Goal: Use online tool/utility: Utilize a website feature to perform a specific function

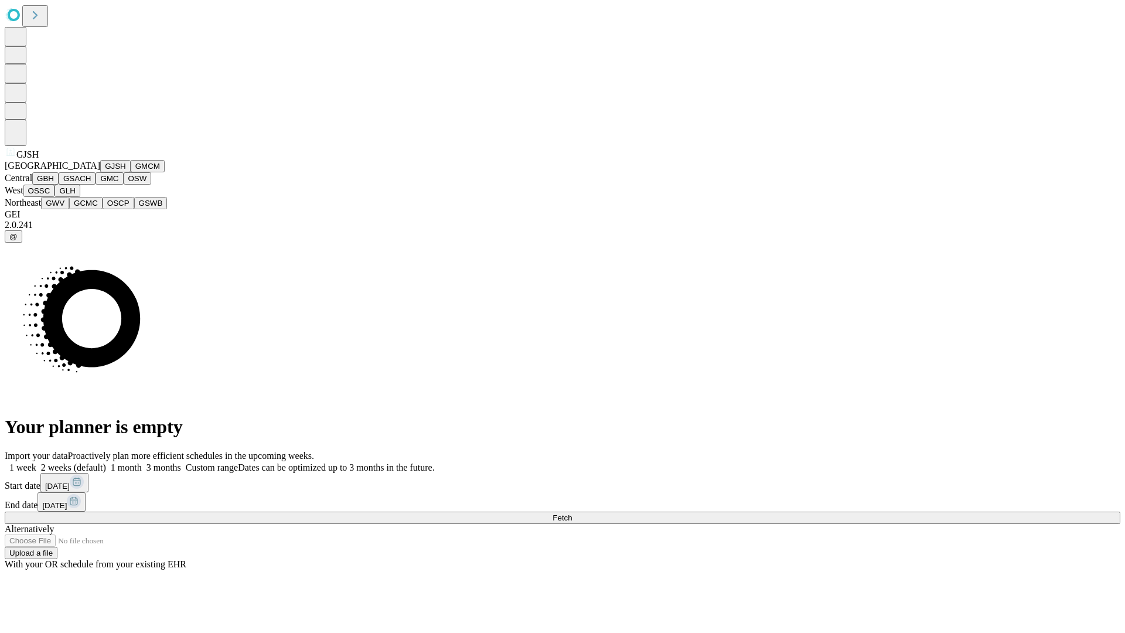
click at [100, 172] on button "GJSH" at bounding box center [115, 166] width 30 height 12
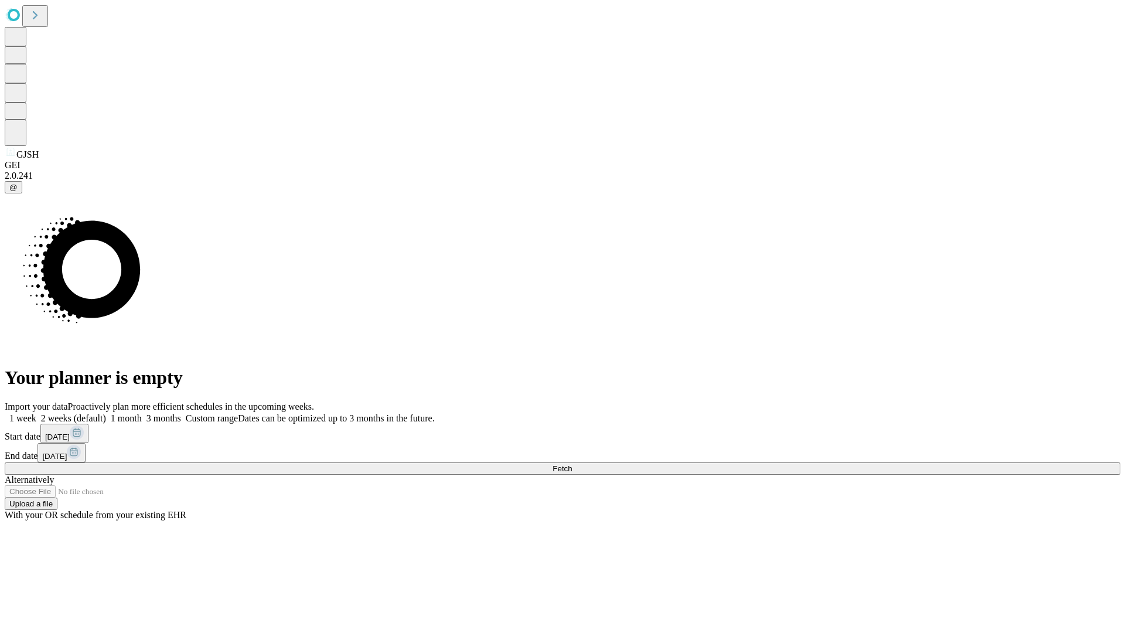
click at [106, 413] on label "2 weeks (default)" at bounding box center [71, 418] width 70 height 10
click at [572, 464] on span "Fetch" at bounding box center [562, 468] width 19 height 9
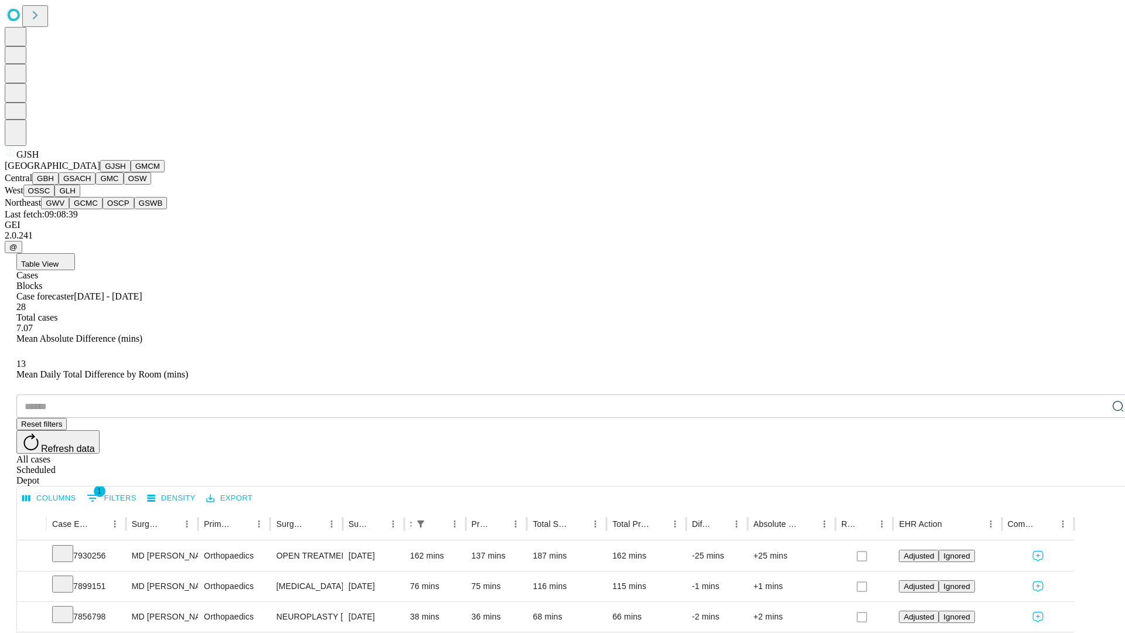
click at [131, 172] on button "GMCM" at bounding box center [148, 166] width 34 height 12
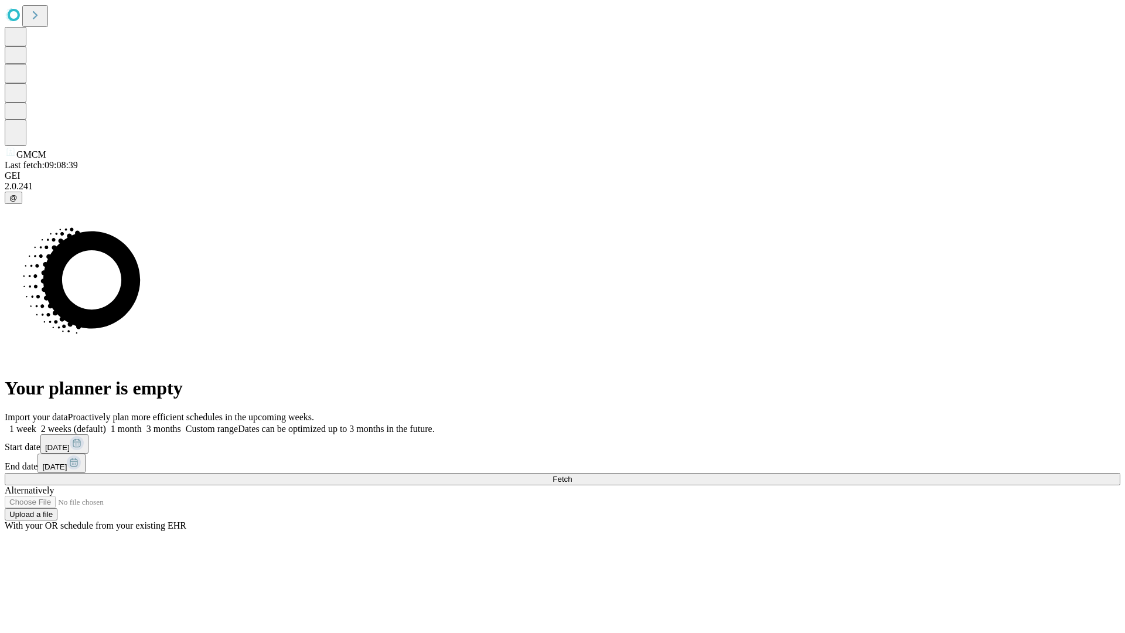
click at [106, 424] on label "2 weeks (default)" at bounding box center [71, 429] width 70 height 10
click at [572, 475] on span "Fetch" at bounding box center [562, 479] width 19 height 9
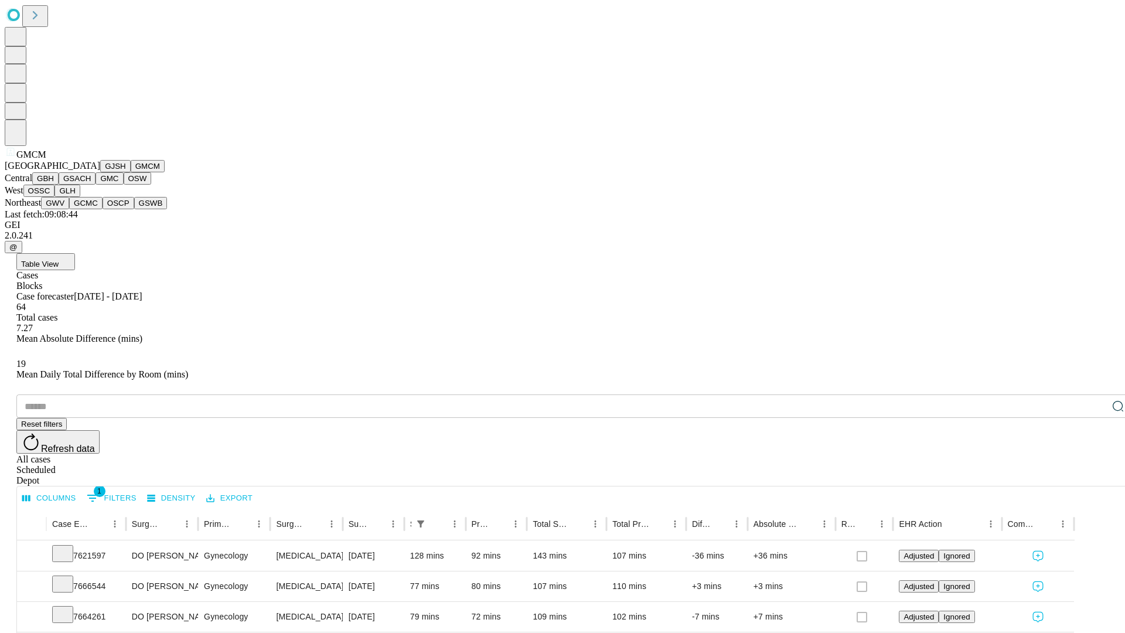
click at [59, 185] on button "GBH" at bounding box center [45, 178] width 26 height 12
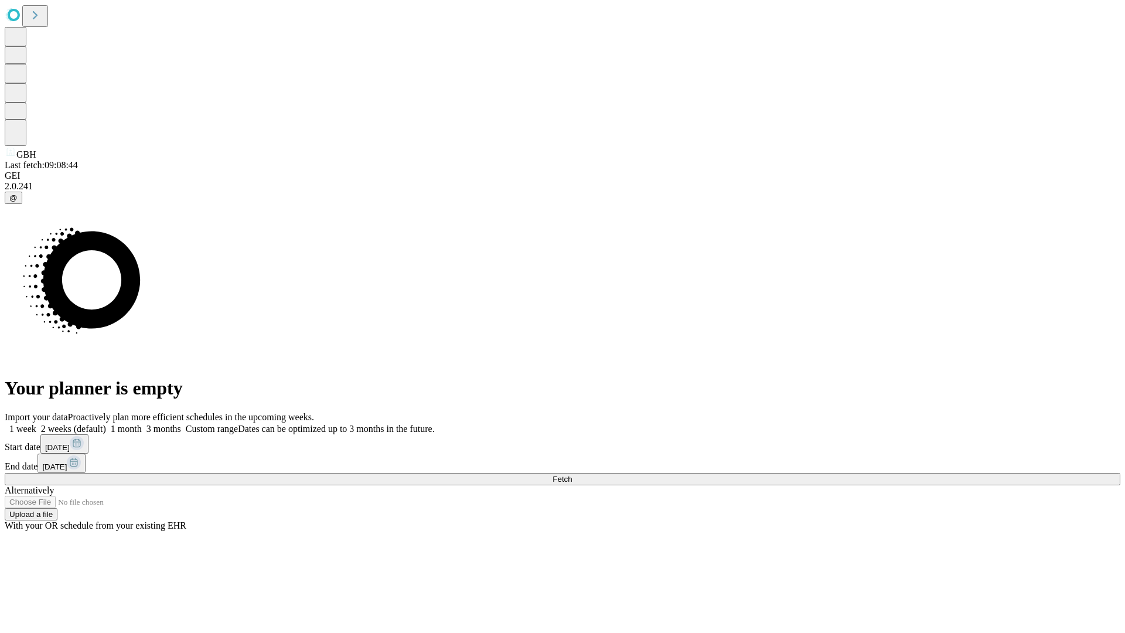
click at [106, 424] on label "2 weeks (default)" at bounding box center [71, 429] width 70 height 10
click at [572, 475] on span "Fetch" at bounding box center [562, 479] width 19 height 9
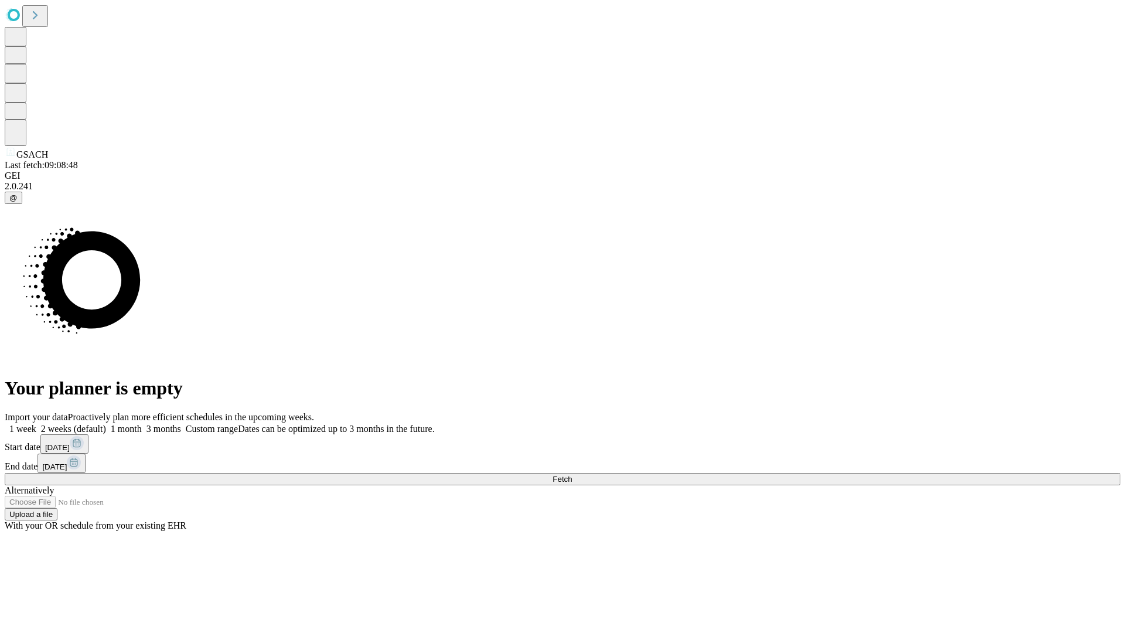
click at [106, 424] on label "2 weeks (default)" at bounding box center [71, 429] width 70 height 10
click at [572, 475] on span "Fetch" at bounding box center [562, 479] width 19 height 9
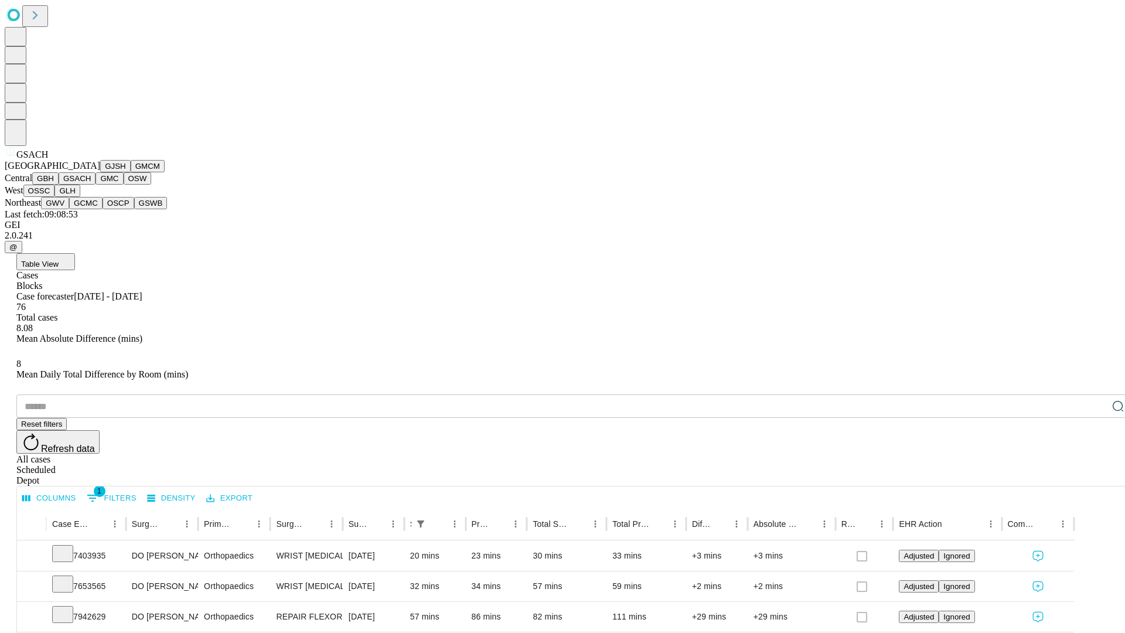
click at [96, 185] on button "GMC" at bounding box center [110, 178] width 28 height 12
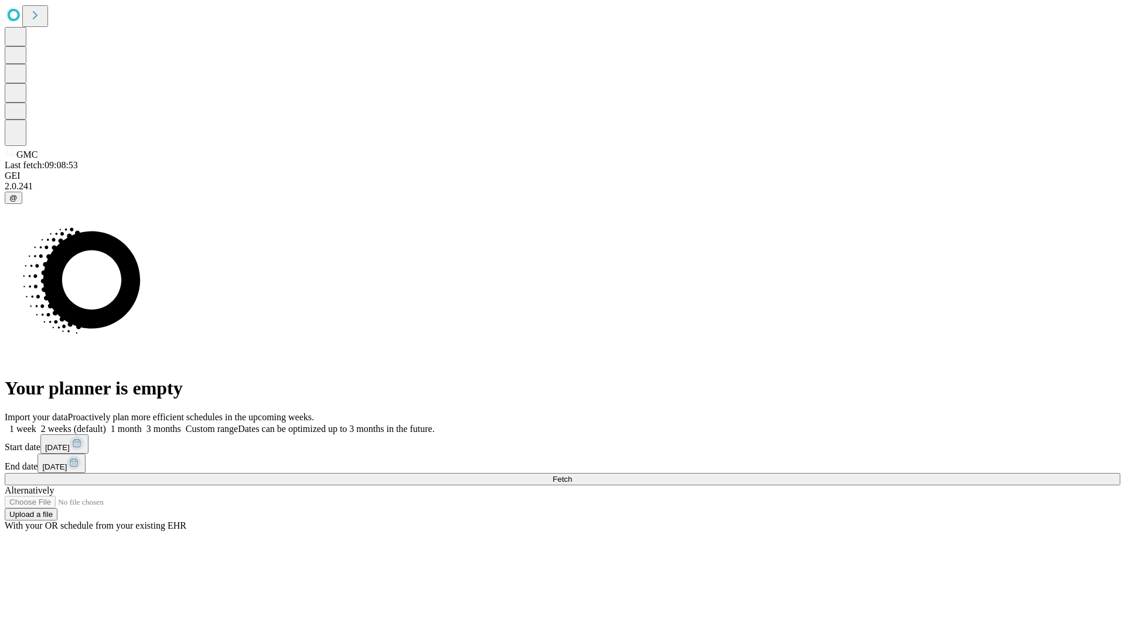
click at [106, 424] on label "2 weeks (default)" at bounding box center [71, 429] width 70 height 10
click at [572, 475] on span "Fetch" at bounding box center [562, 479] width 19 height 9
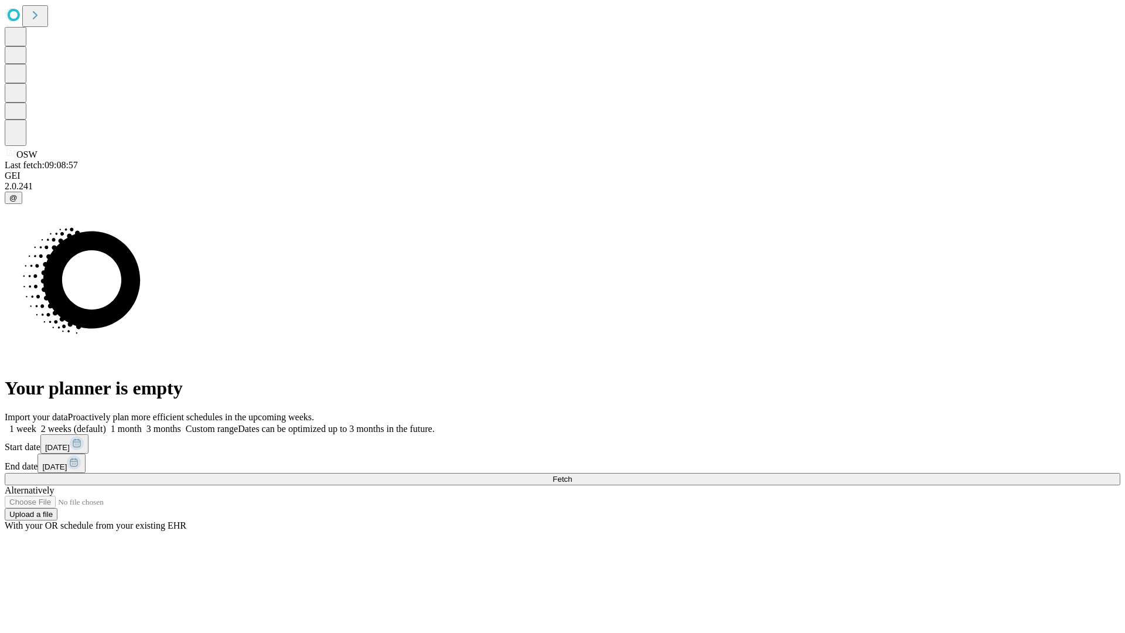
click at [106, 424] on label "2 weeks (default)" at bounding box center [71, 429] width 70 height 10
click at [572, 475] on span "Fetch" at bounding box center [562, 479] width 19 height 9
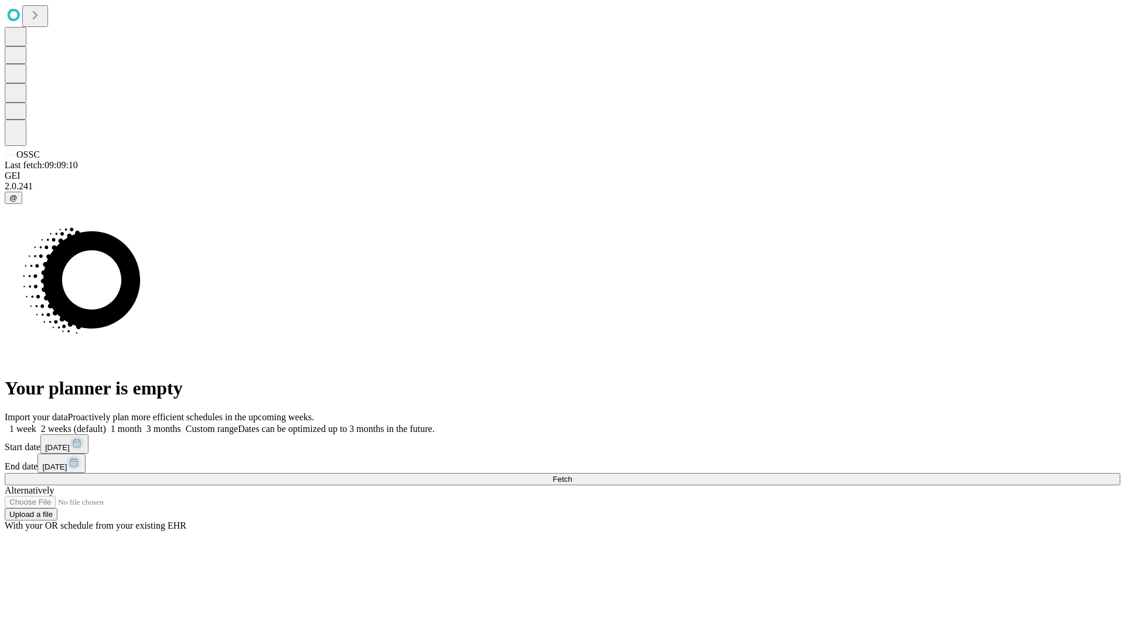
click at [106, 424] on label "2 weeks (default)" at bounding box center [71, 429] width 70 height 10
click at [572, 475] on span "Fetch" at bounding box center [562, 479] width 19 height 9
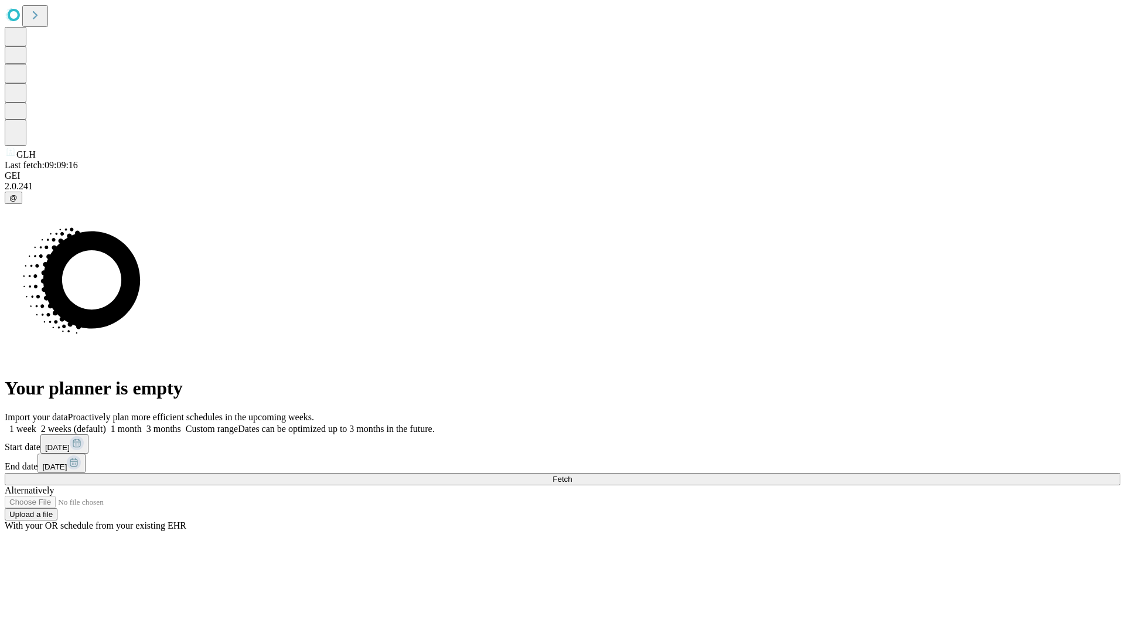
click at [106, 424] on label "2 weeks (default)" at bounding box center [71, 429] width 70 height 10
click at [572, 475] on span "Fetch" at bounding box center [562, 479] width 19 height 9
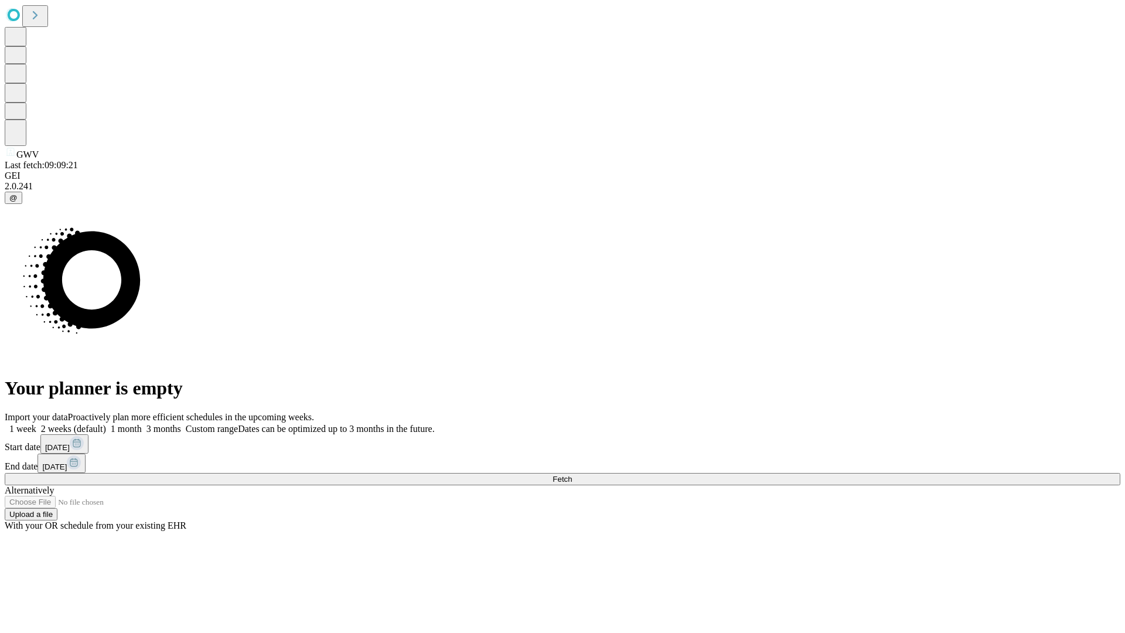
click at [106, 424] on label "2 weeks (default)" at bounding box center [71, 429] width 70 height 10
click at [572, 475] on span "Fetch" at bounding box center [562, 479] width 19 height 9
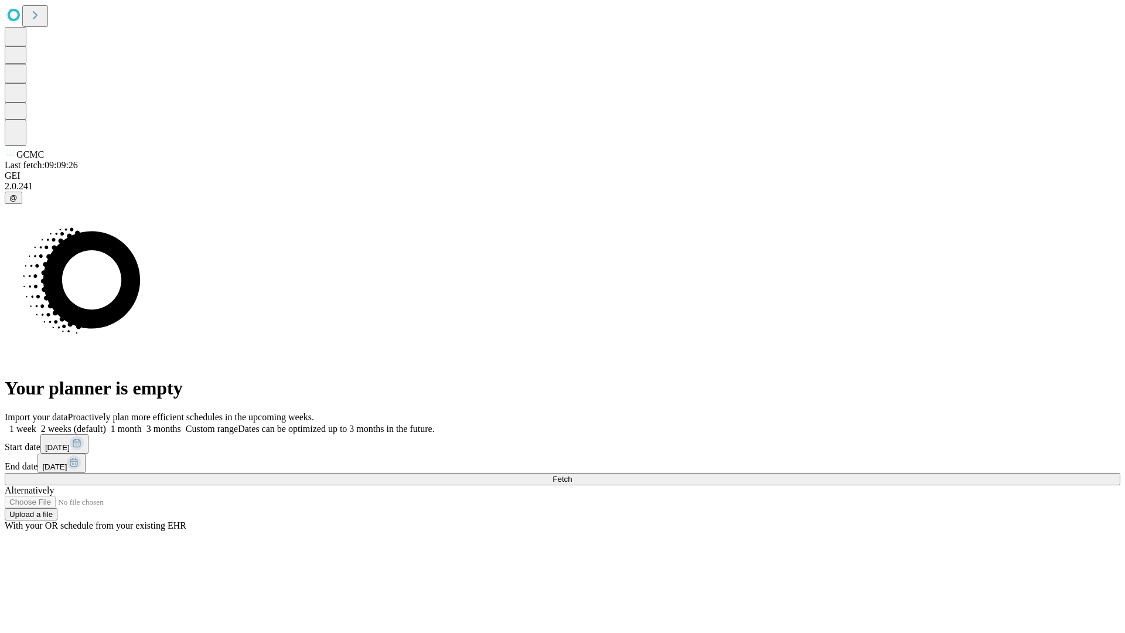
click at [106, 424] on label "2 weeks (default)" at bounding box center [71, 429] width 70 height 10
click at [572, 475] on span "Fetch" at bounding box center [562, 479] width 19 height 9
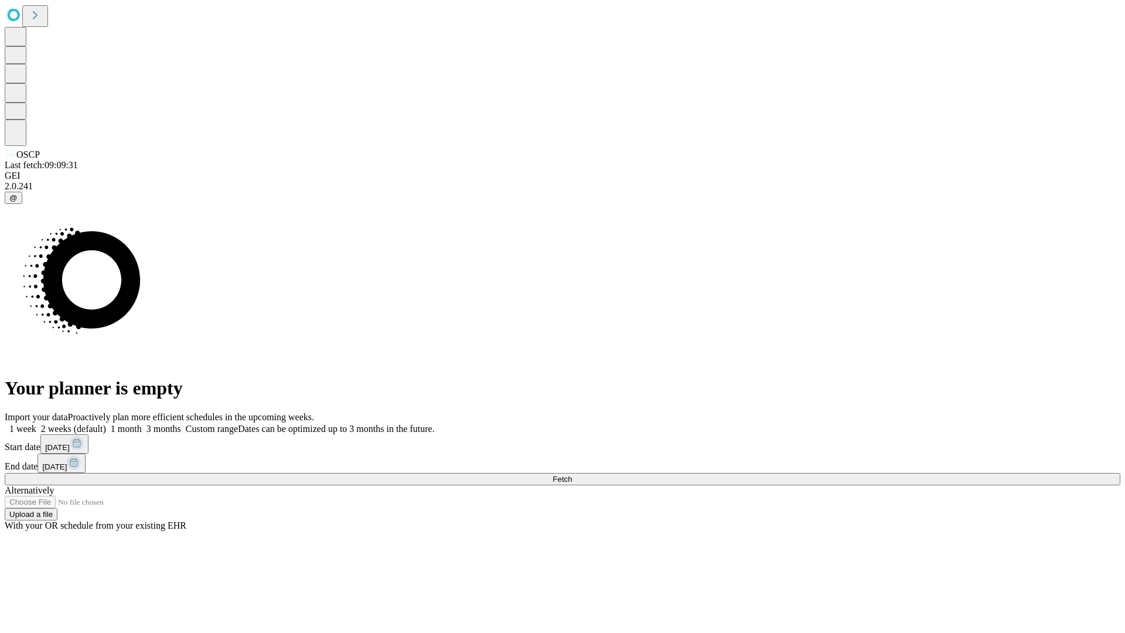
click at [572, 475] on span "Fetch" at bounding box center [562, 479] width 19 height 9
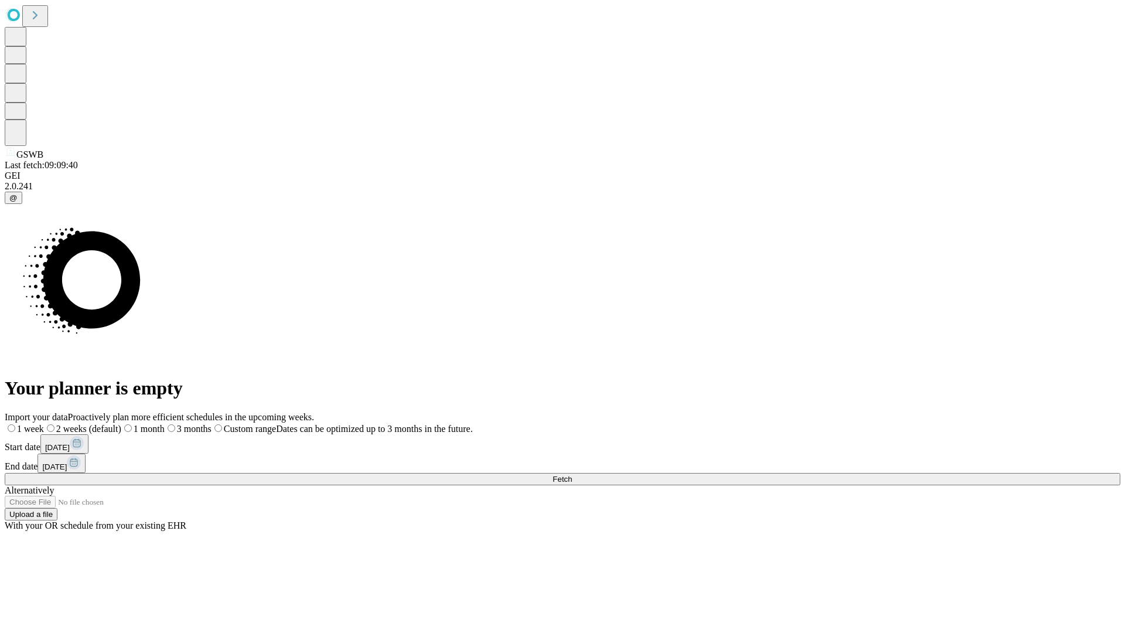
click at [121, 424] on label "2 weeks (default)" at bounding box center [82, 429] width 77 height 10
click at [572, 475] on span "Fetch" at bounding box center [562, 479] width 19 height 9
